Goal: Obtain resource: Obtain resource

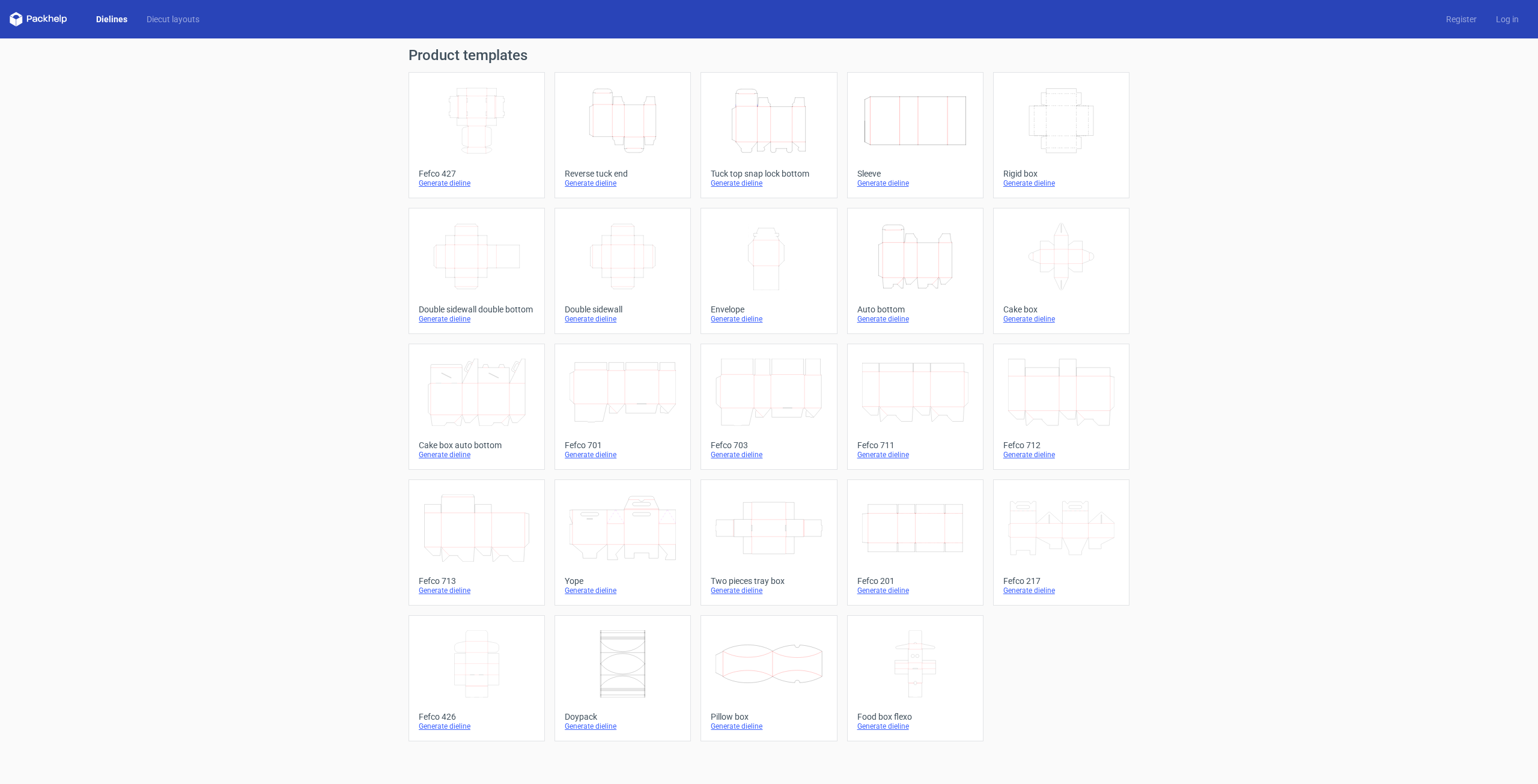
click at [907, 523] on icon "Width Depth Height" at bounding box center [916, 528] width 106 height 68
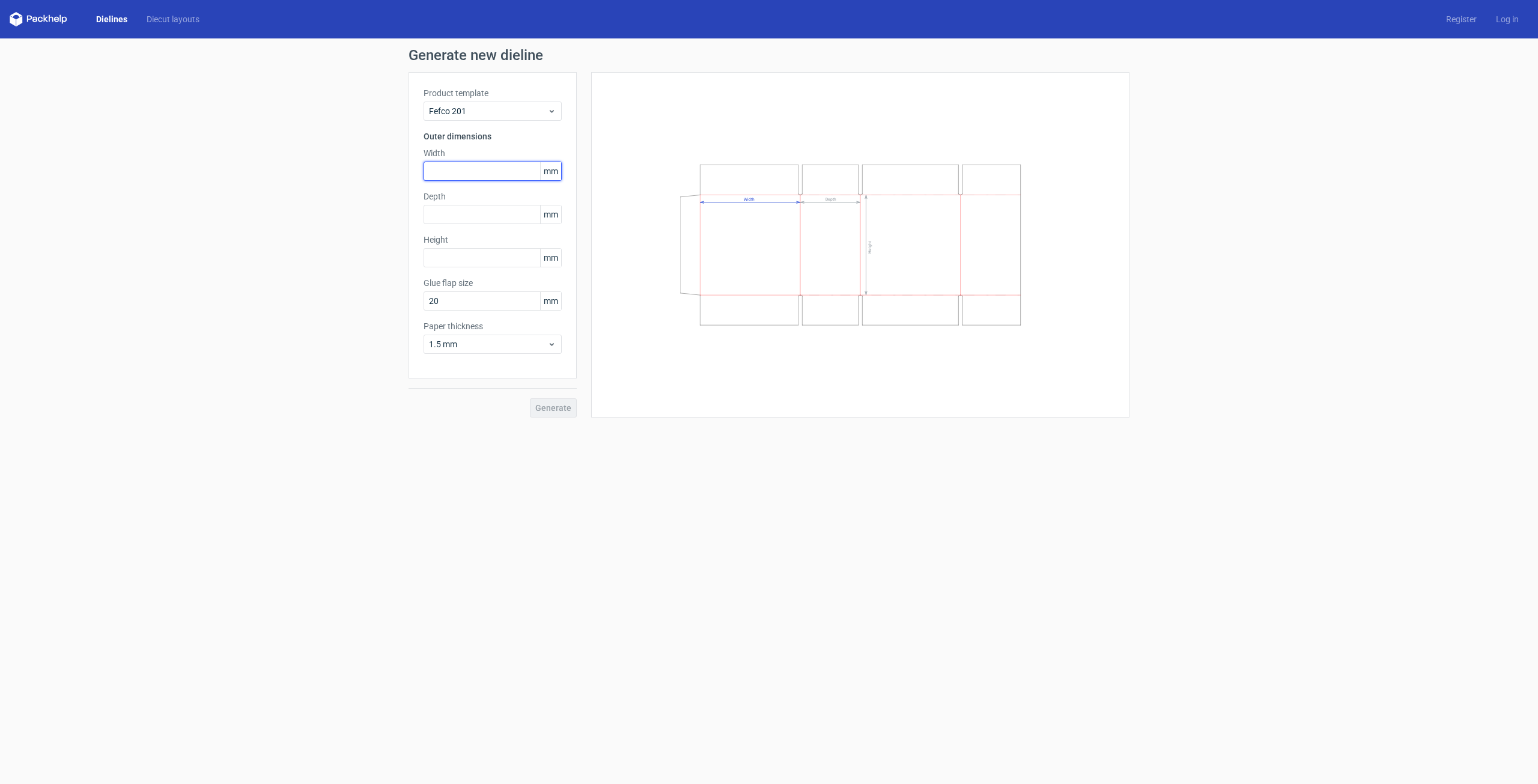
click at [477, 173] on input "text" at bounding box center [492, 171] width 138 height 19
click at [448, 211] on div "Depth mm" at bounding box center [492, 228] width 138 height 34
drag, startPoint x: 434, startPoint y: 174, endPoint x: 442, endPoint y: 175, distance: 8.1
click at [442, 175] on input "550" at bounding box center [492, 171] width 138 height 19
type input "500"
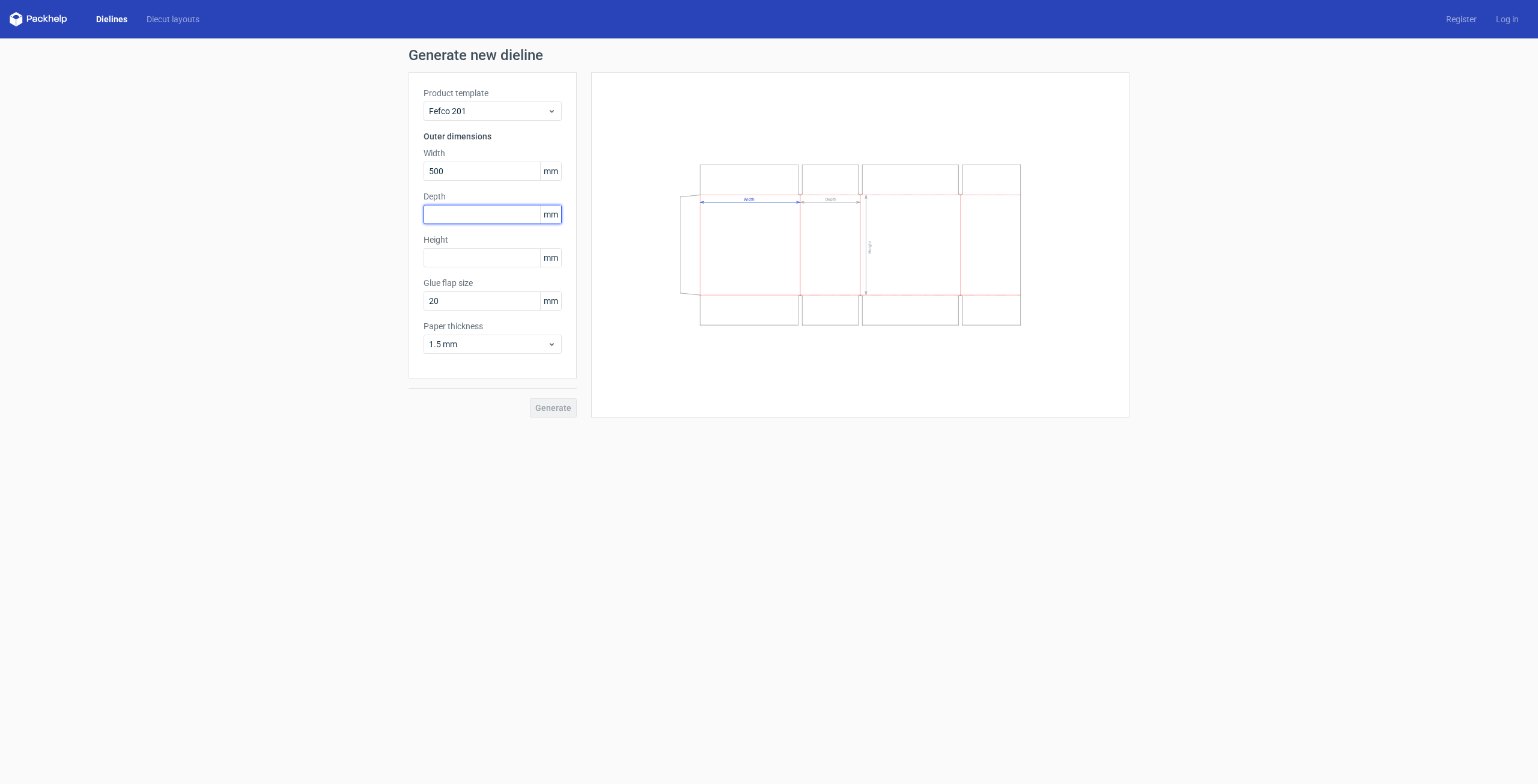
click at [445, 211] on input "text" at bounding box center [492, 215] width 138 height 19
type input "430"
click at [451, 260] on input "text" at bounding box center [492, 258] width 138 height 19
type input "395"
click at [431, 302] on input "20" at bounding box center [492, 301] width 138 height 19
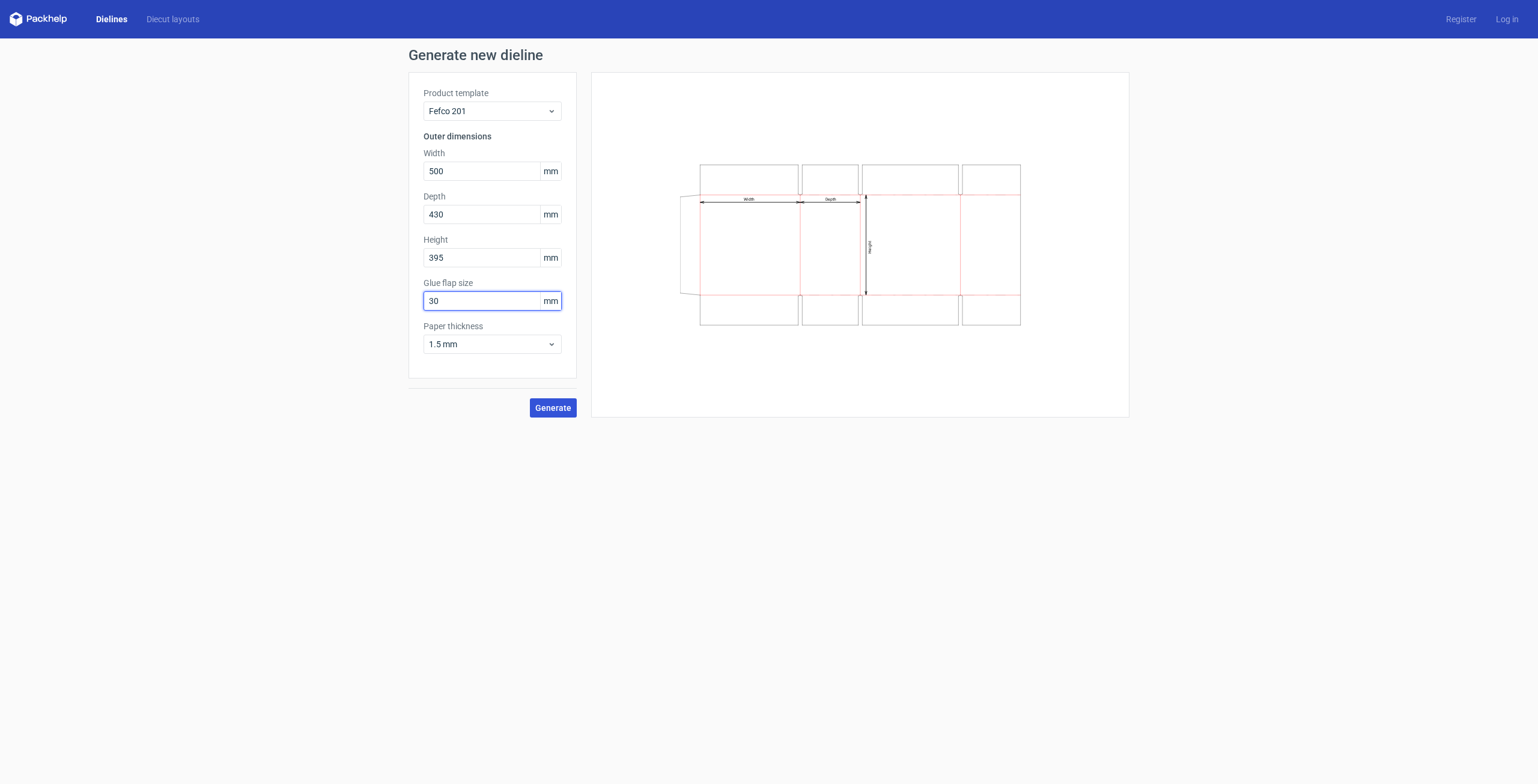
type input "30"
click at [557, 406] on span "Generate" at bounding box center [554, 408] width 36 height 8
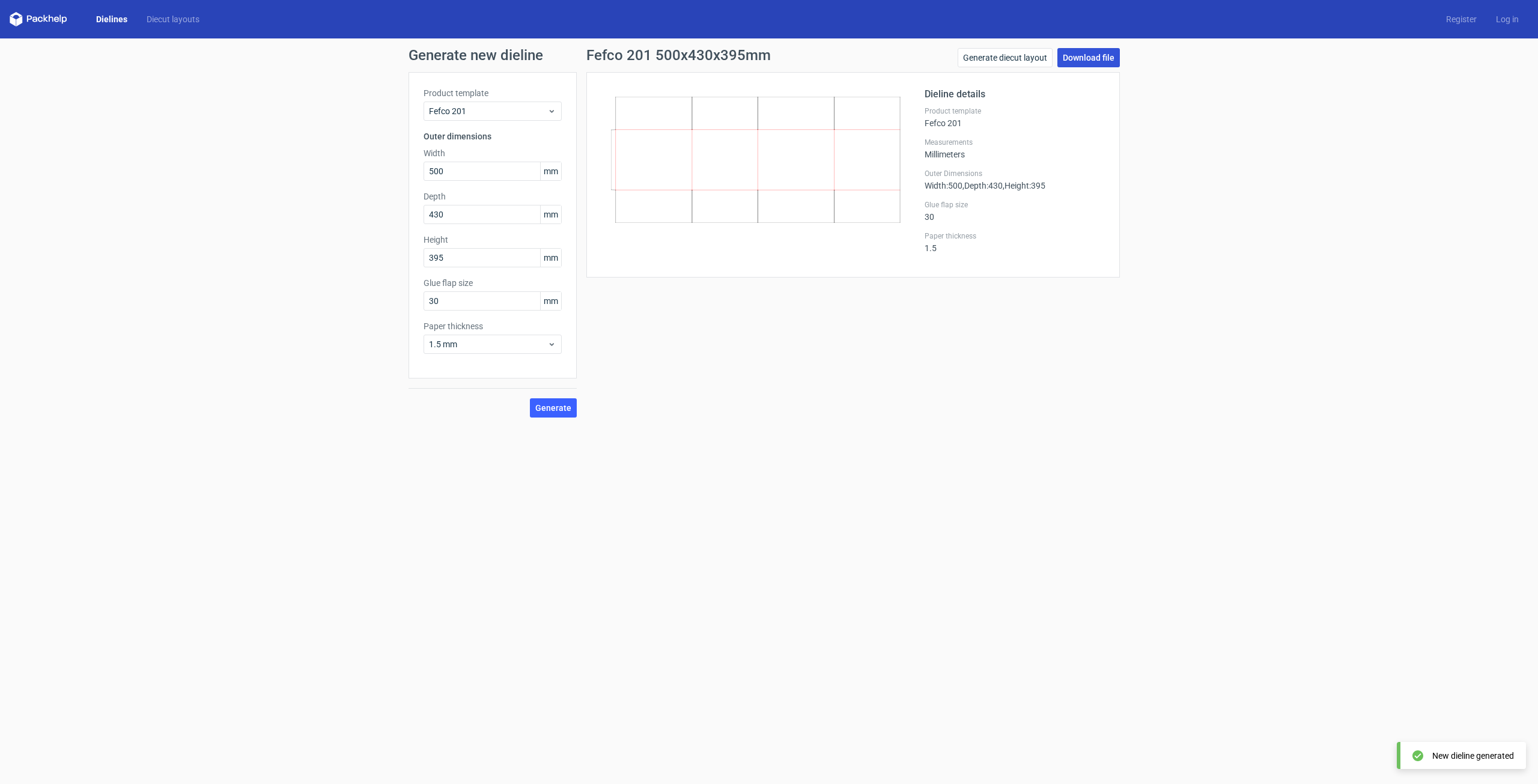
click at [1091, 61] on link "Download file" at bounding box center [1089, 58] width 63 height 19
click at [1065, 367] on div "Fefco 201 500x430x395mm Generate diecut layout Download file Dieline details Pr…" at bounding box center [853, 233] width 553 height 370
click at [1006, 60] on link "Generate diecut layout" at bounding box center [1005, 58] width 95 height 19
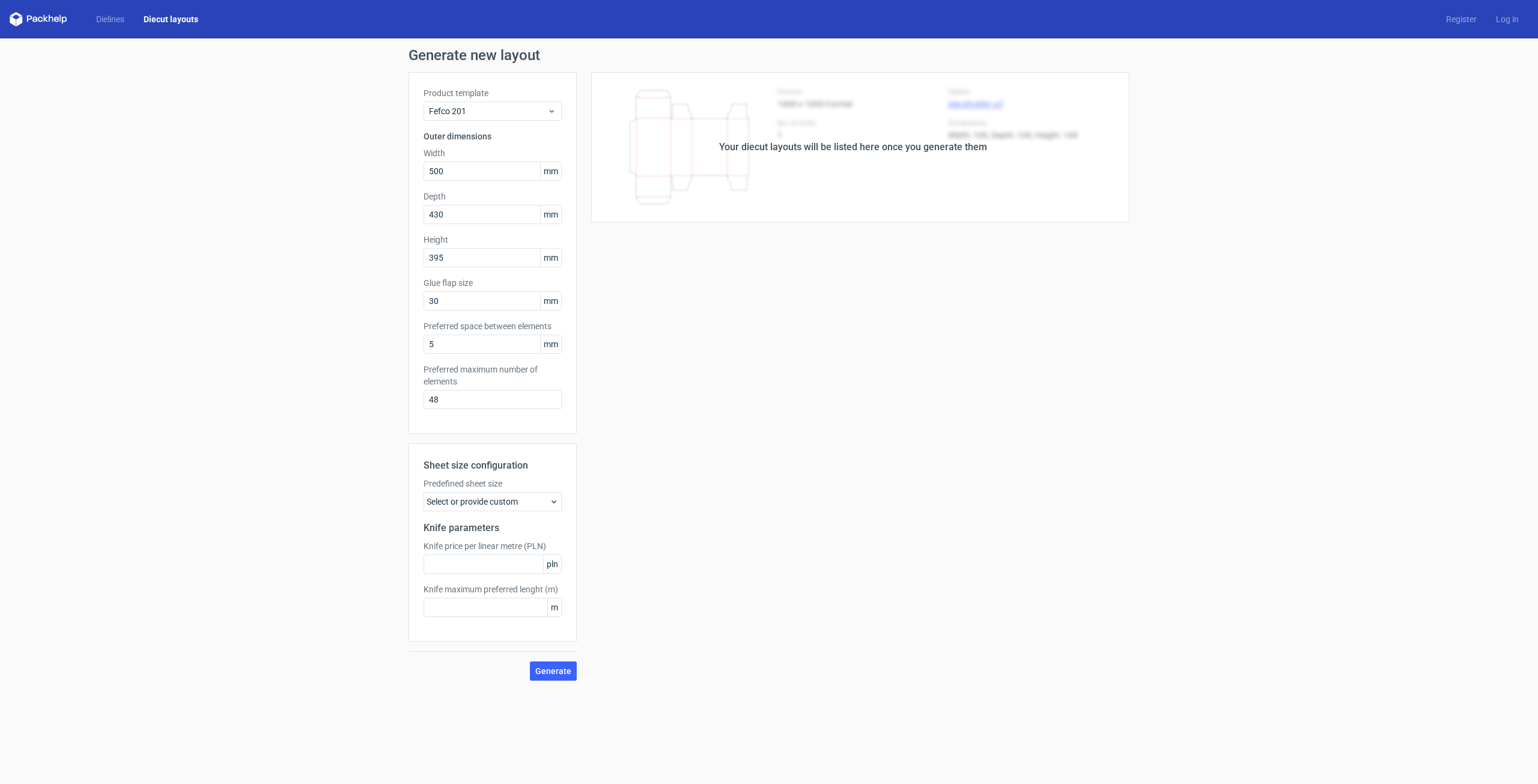
click at [664, 156] on div "Your diecut layouts will be listed here once you generate them" at bounding box center [853, 147] width 553 height 150
click at [565, 672] on span "Generate" at bounding box center [554, 671] width 36 height 8
click at [470, 112] on span "Fefco 201" at bounding box center [488, 111] width 118 height 12
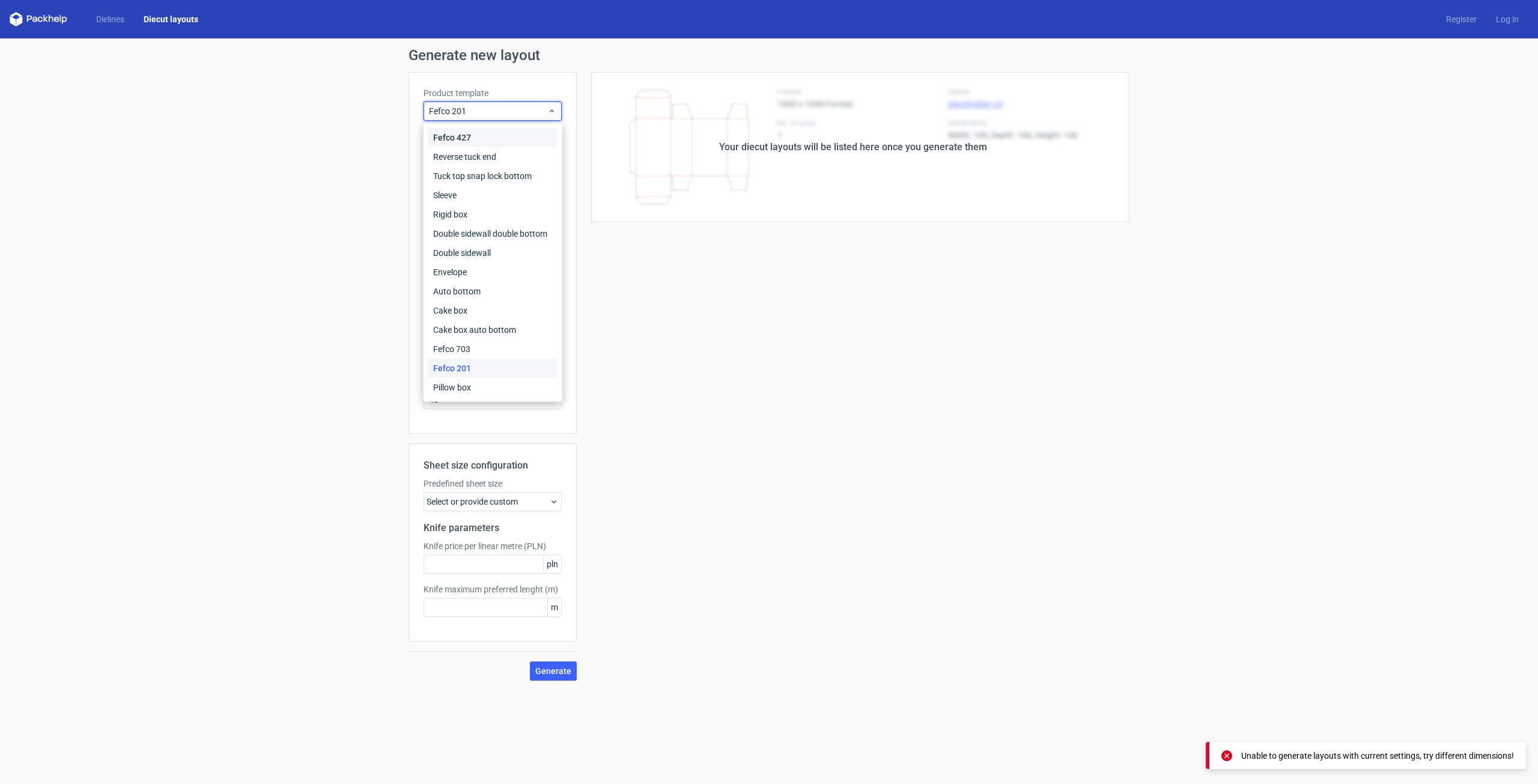
click at [482, 135] on div "Fefco 427" at bounding box center [493, 138] width 129 height 19
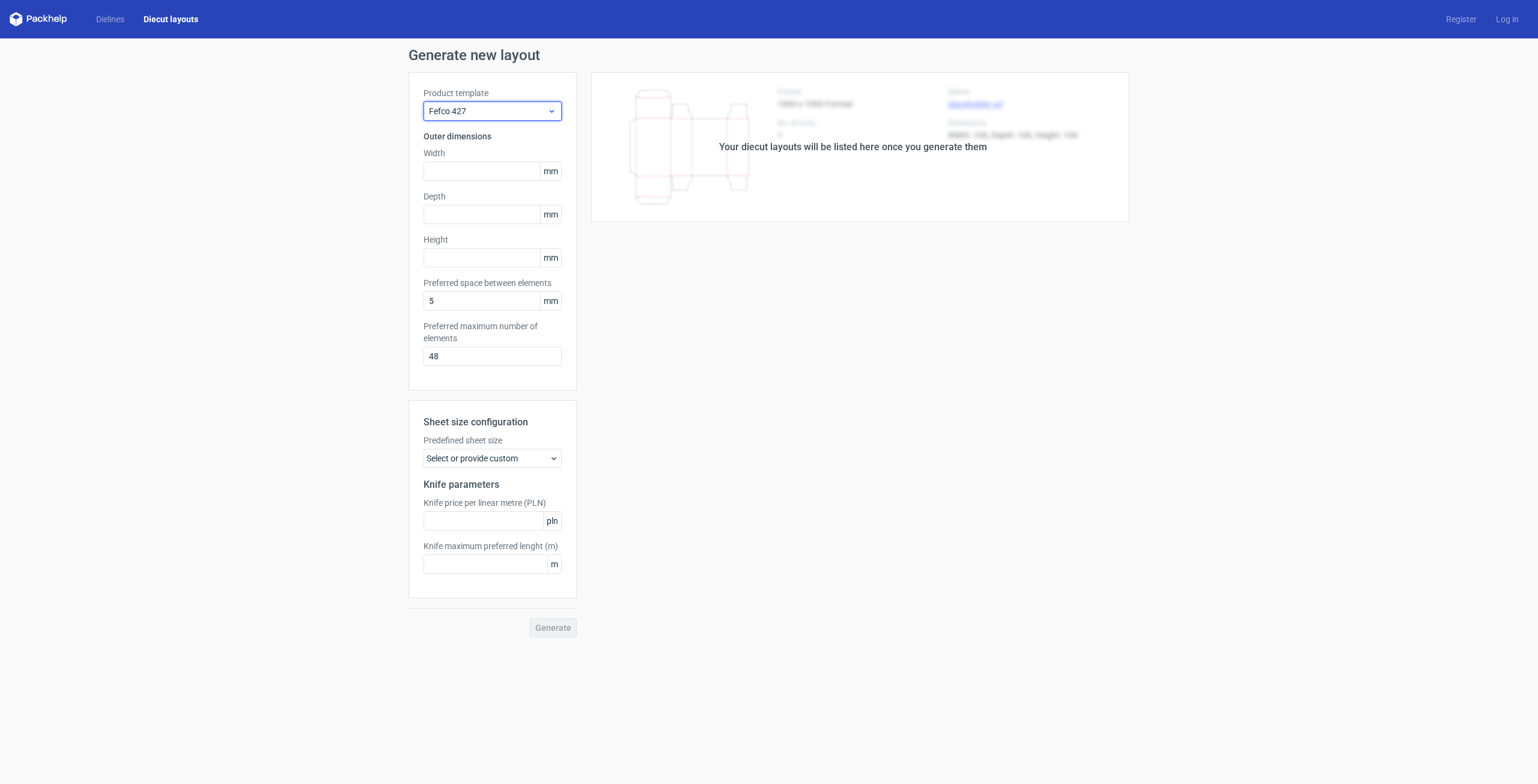
click at [539, 112] on span "Fefco 427" at bounding box center [488, 111] width 118 height 12
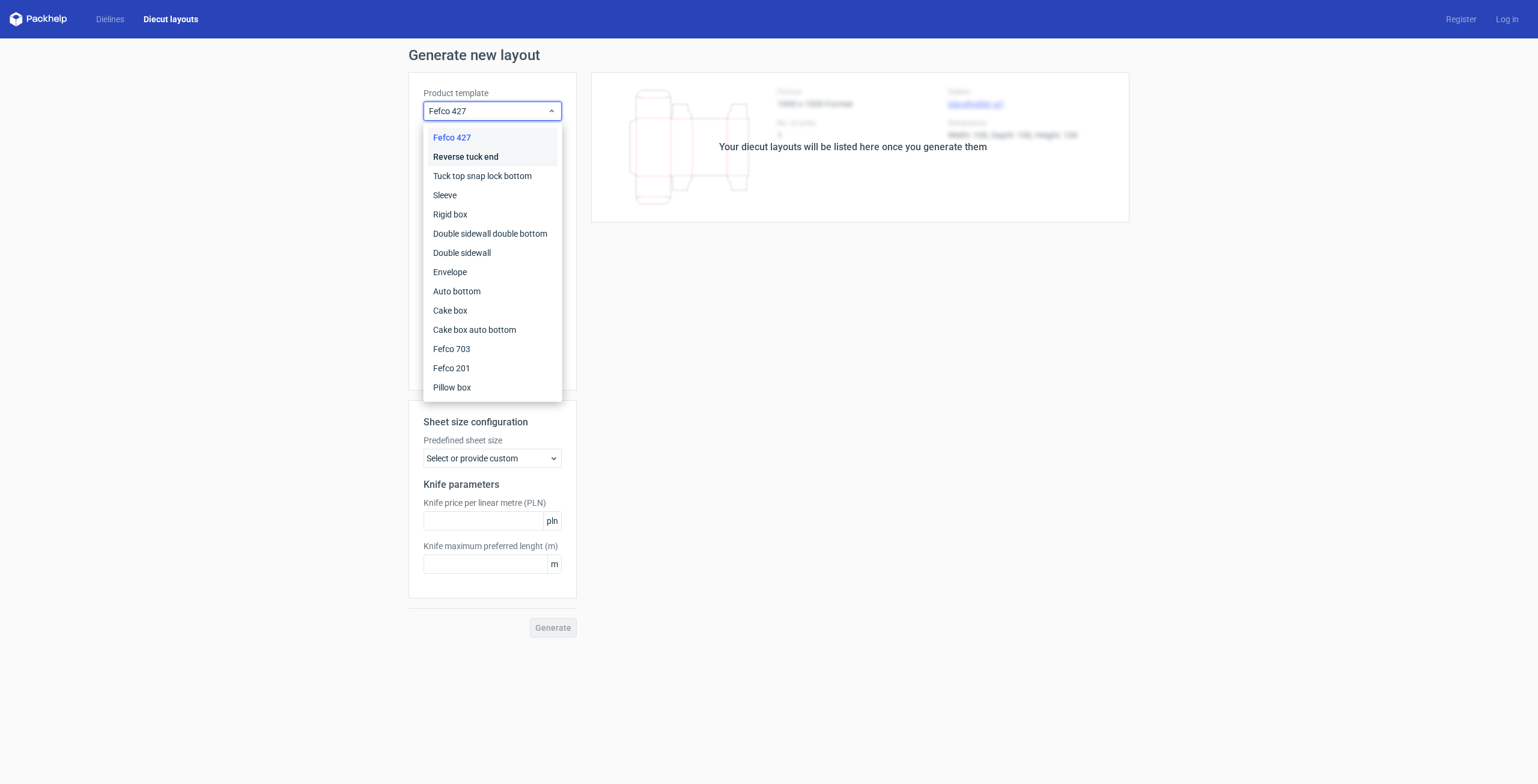
click at [506, 154] on div "Reverse tuck end" at bounding box center [493, 157] width 129 height 19
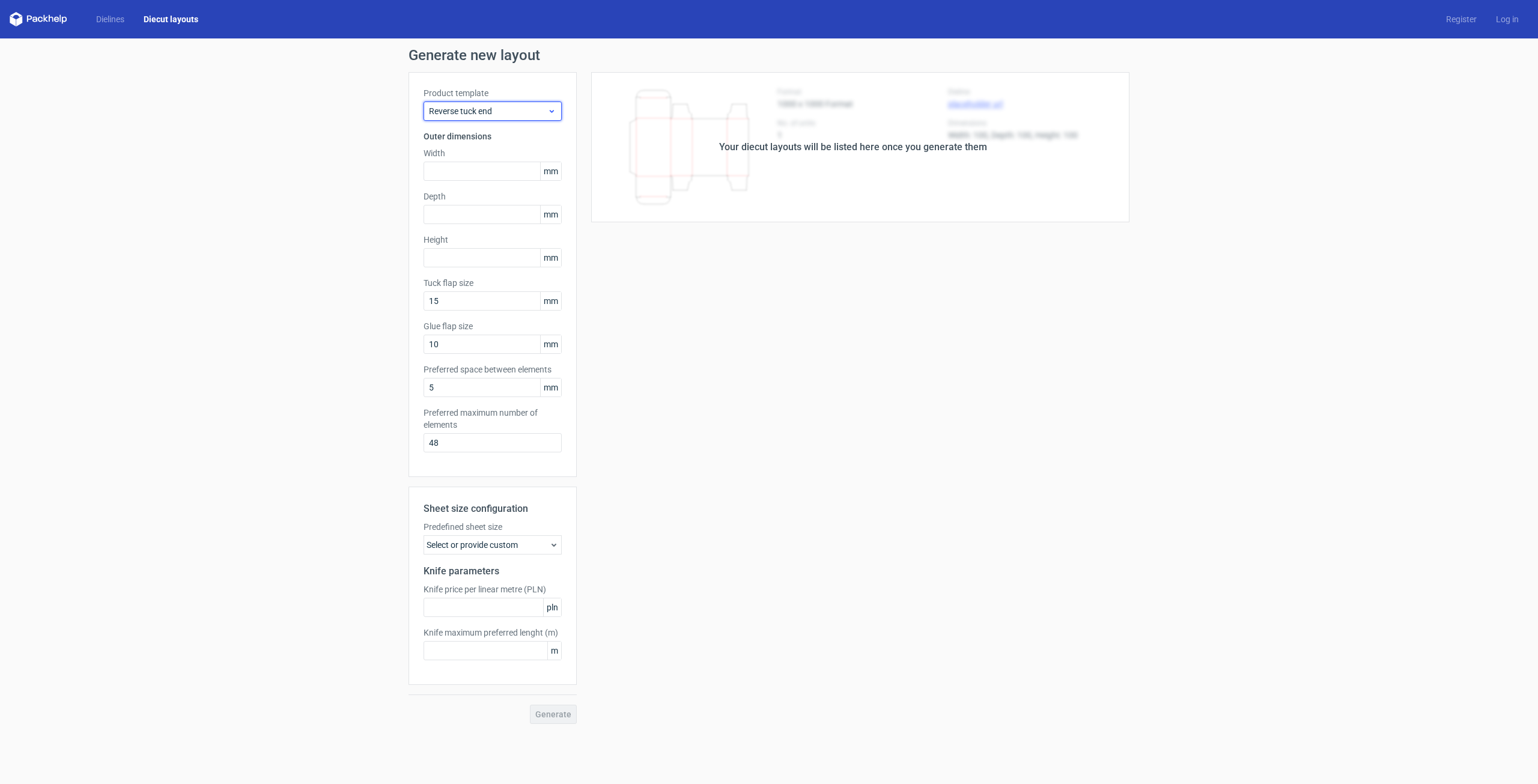
click at [538, 115] on span "Reverse tuck end" at bounding box center [488, 111] width 118 height 12
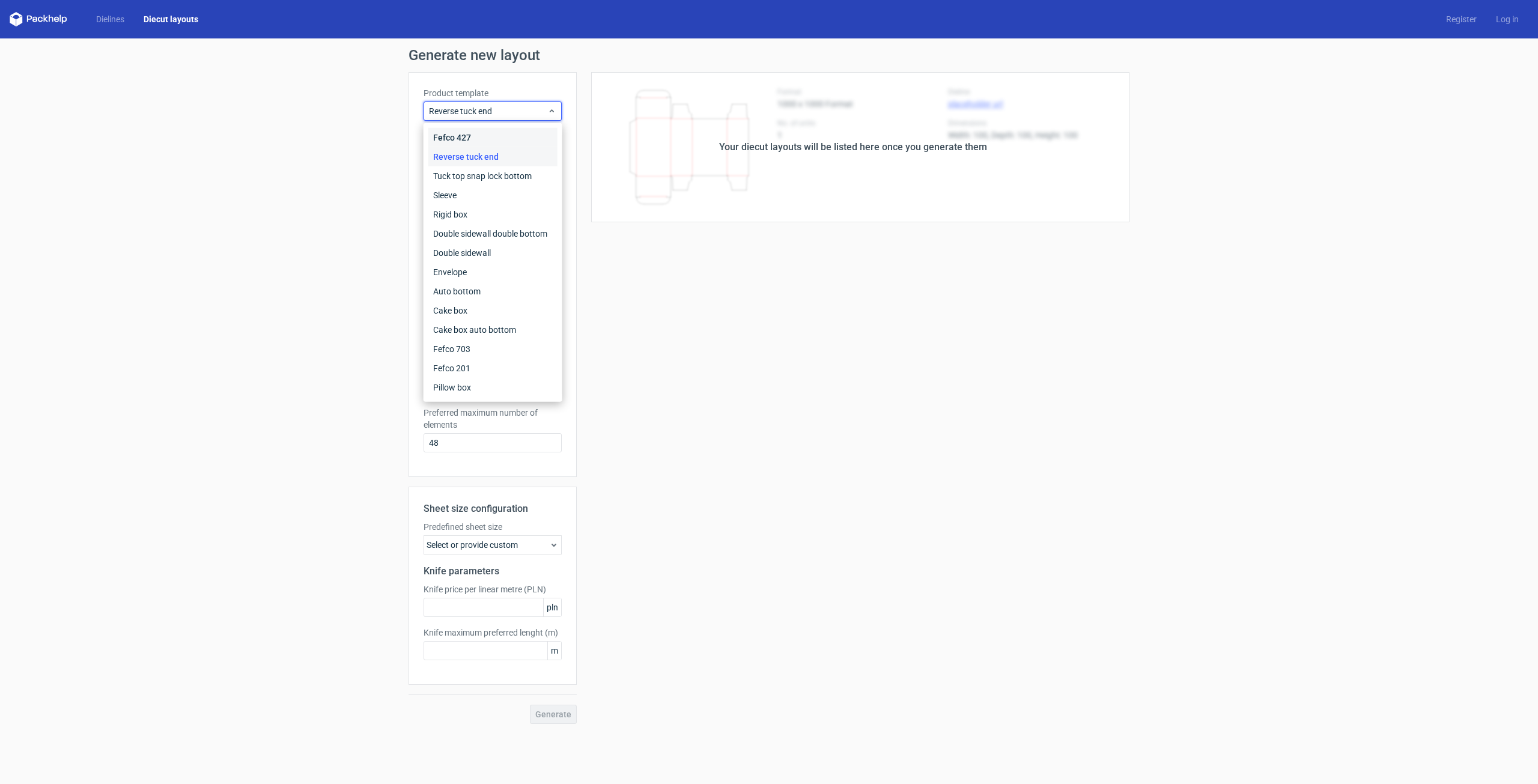
click at [521, 135] on div "Fefco 427" at bounding box center [493, 138] width 129 height 19
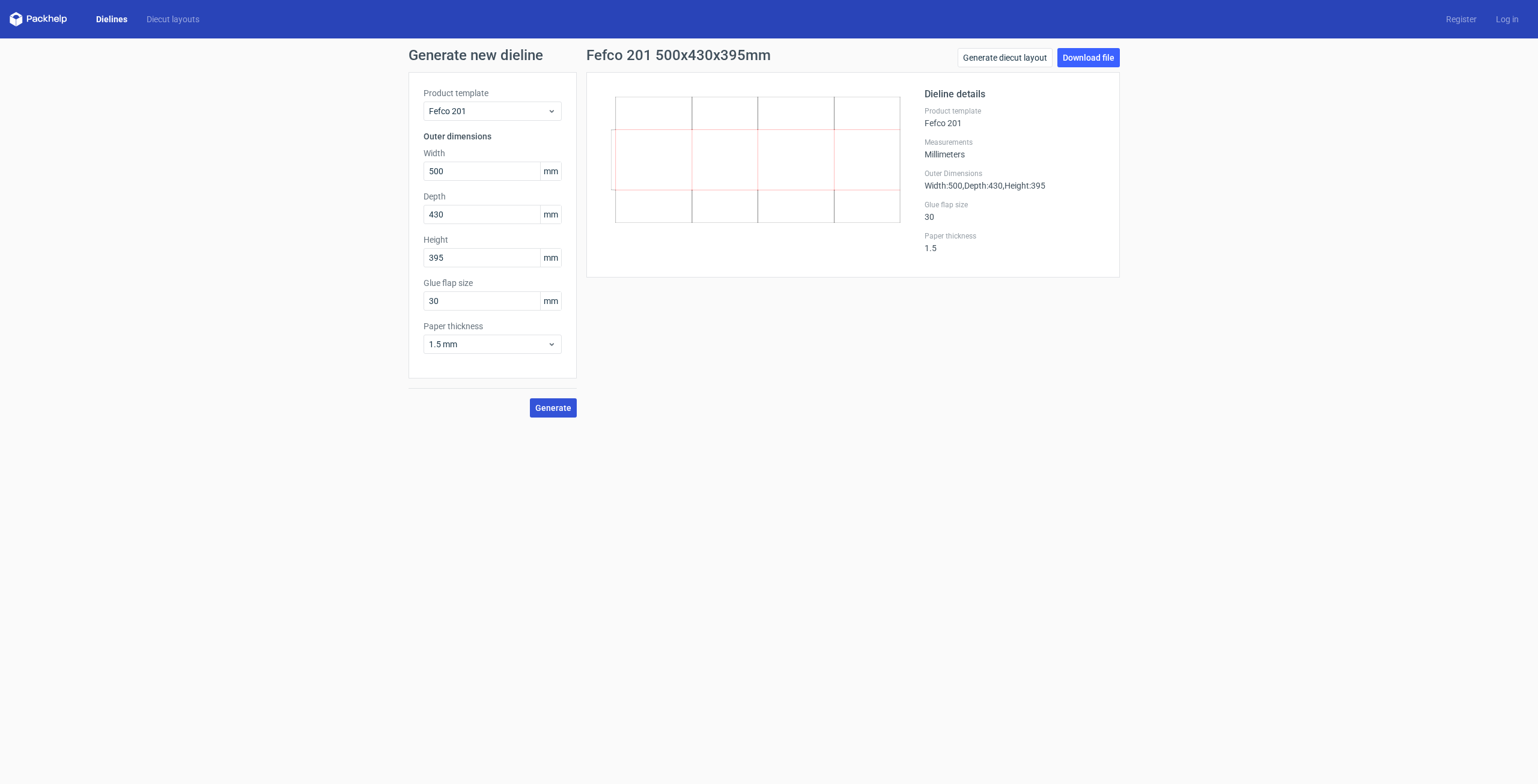
click at [537, 414] on button "Generate" at bounding box center [554, 408] width 47 height 19
click at [1113, 67] on link "Download file" at bounding box center [1089, 58] width 63 height 19
click at [751, 124] on icon at bounding box center [756, 159] width 290 height 126
click at [548, 335] on div "1.5 mm" at bounding box center [492, 344] width 138 height 19
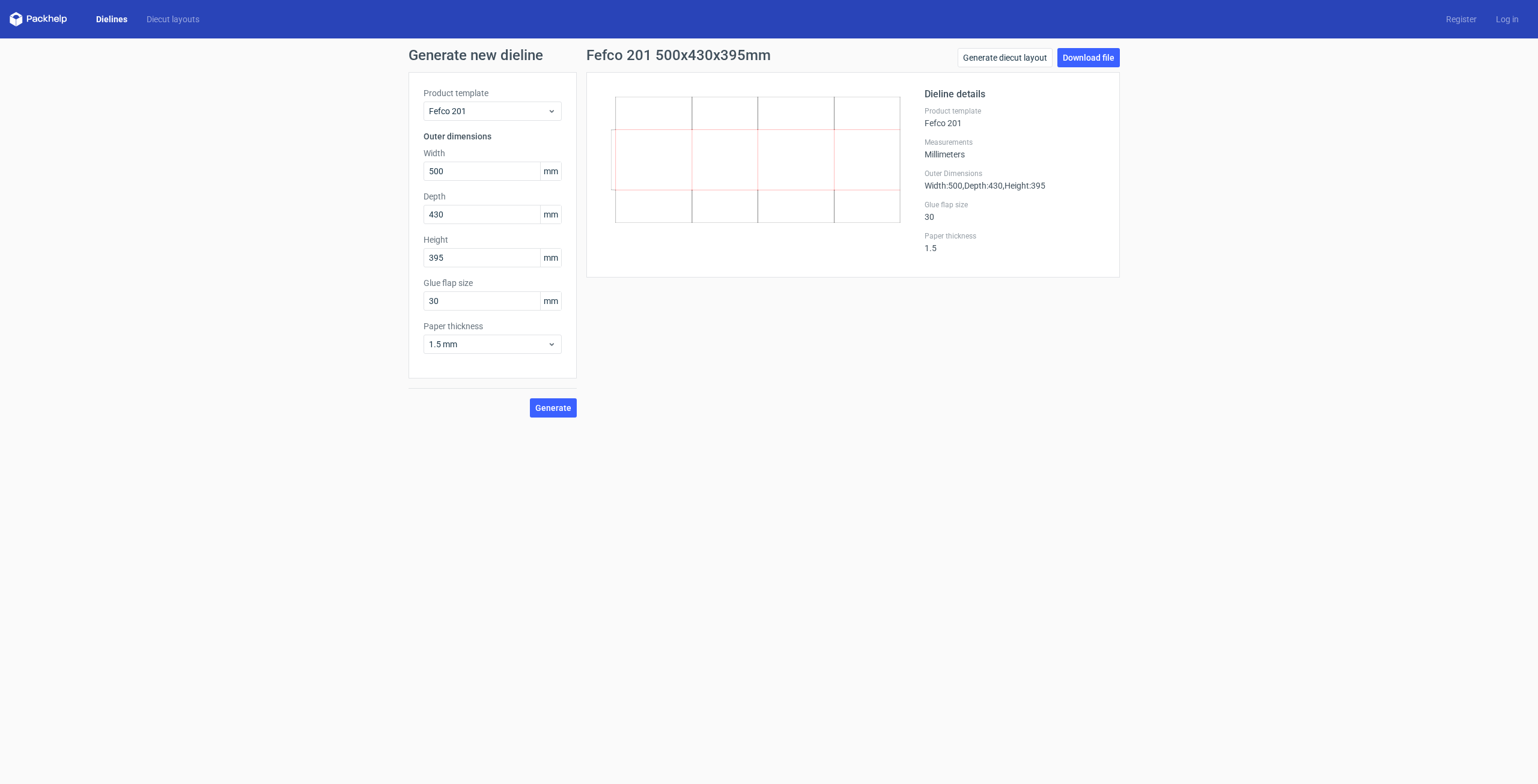
click at [862, 403] on div "Fefco 201 500x430x395mm Generate diecut layout Download file Dieline details Pr…" at bounding box center [853, 233] width 553 height 370
click at [507, 390] on div "Generate" at bounding box center [492, 398] width 168 height 39
